Goal: Task Accomplishment & Management: Use online tool/utility

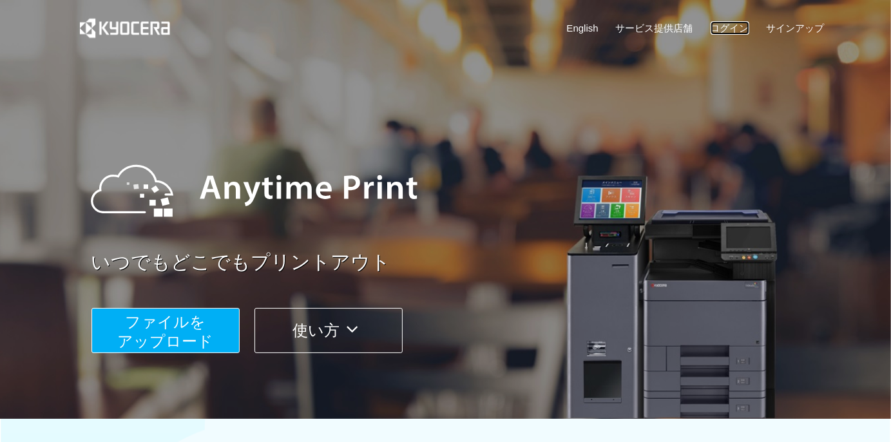
click at [721, 30] on link "ログイン" at bounding box center [729, 28] width 39 height 14
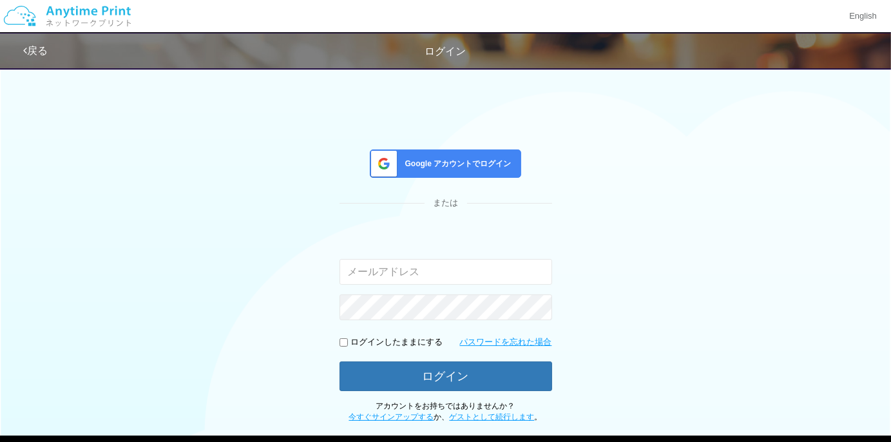
type input "[PERSON_NAME][EMAIL_ADDRESS][DOMAIN_NAME]"
click at [428, 167] on span "Google アカウントでログイン" at bounding box center [455, 163] width 111 height 11
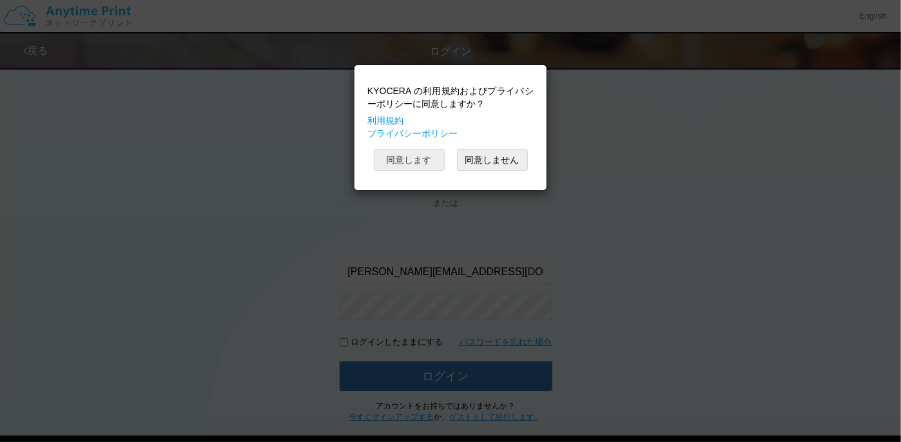
click at [428, 167] on button "同意します" at bounding box center [409, 160] width 71 height 22
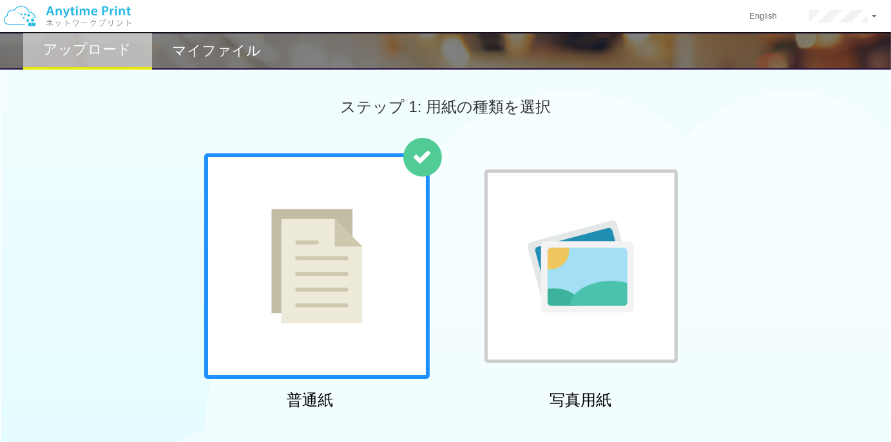
click at [247, 54] on h2 "マイファイル" at bounding box center [216, 50] width 89 height 15
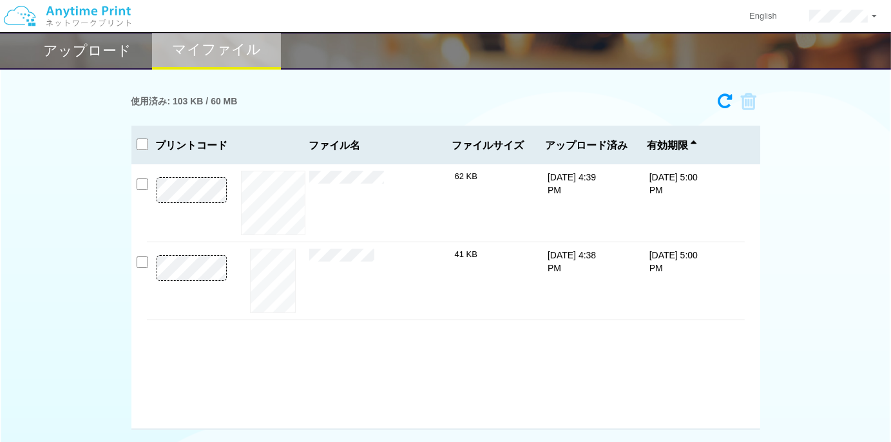
click at [354, 368] on div "プレビュー × page1_sample.jpg 62 KB [DATE] 4:39 PM [DATE] 5:00 PM ×" at bounding box center [445, 296] width 629 height 265
